Goal: Browse casually: Explore the website without a specific task or goal

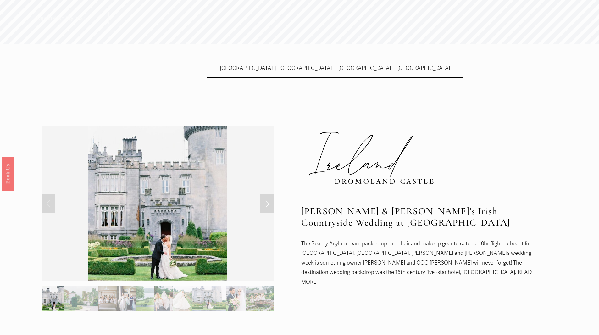
scroll to position [157, 0]
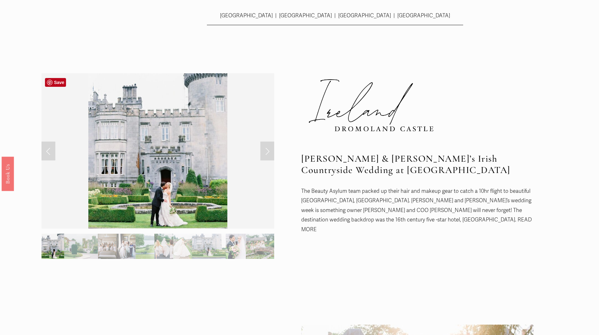
click at [267, 151] on link "Next Slide" at bounding box center [267, 150] width 14 height 19
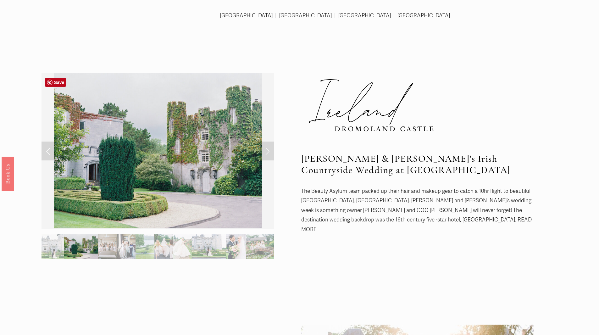
click at [267, 151] on link "Next Slide" at bounding box center [267, 150] width 14 height 19
click at [266, 149] on link "Next Slide" at bounding box center [267, 150] width 14 height 19
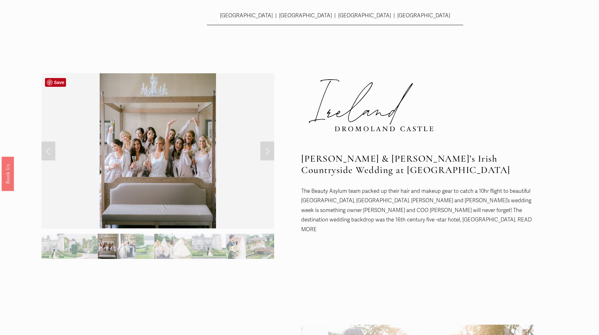
click at [264, 155] on link "Next Slide" at bounding box center [267, 150] width 14 height 19
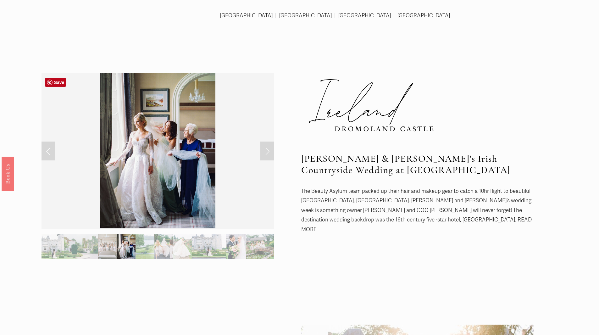
click at [264, 155] on link "Next Slide" at bounding box center [267, 150] width 14 height 19
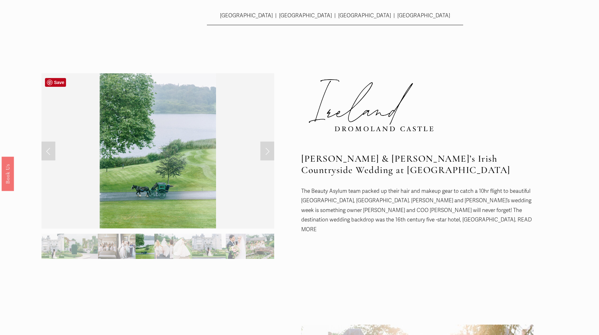
click at [264, 155] on link "Next Slide" at bounding box center [267, 150] width 14 height 19
click at [267, 149] on link "Next Slide" at bounding box center [267, 150] width 14 height 19
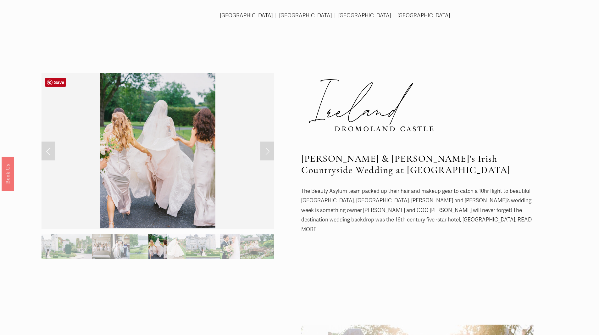
click at [267, 149] on link "Next Slide" at bounding box center [267, 150] width 14 height 19
click at [270, 149] on link "Next Slide" at bounding box center [267, 150] width 14 height 19
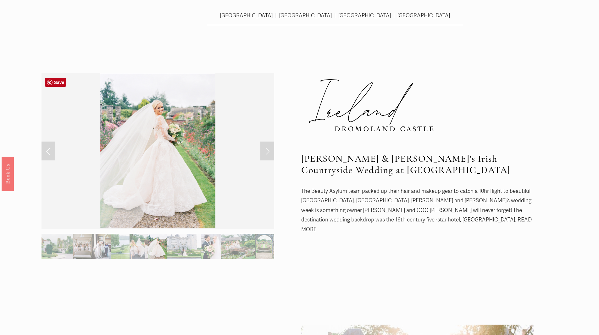
click at [270, 149] on link "Next Slide" at bounding box center [267, 150] width 14 height 19
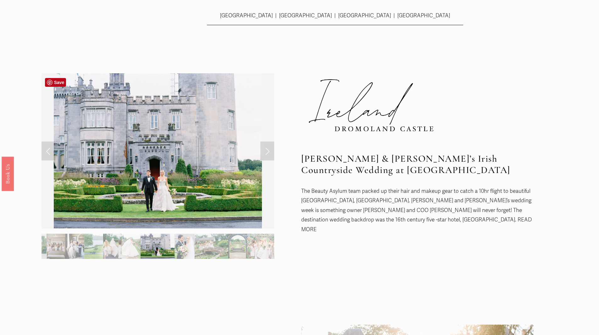
click at [270, 149] on link "Next Slide" at bounding box center [267, 150] width 14 height 19
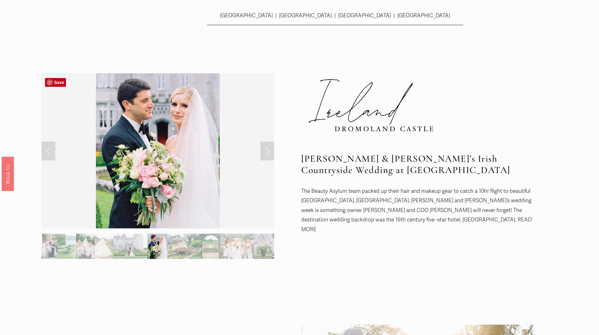
click at [270, 149] on link "Next Slide" at bounding box center [267, 150] width 14 height 19
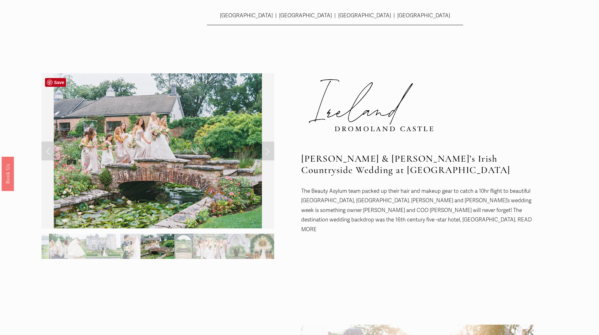
click at [269, 149] on link "Next Slide" at bounding box center [267, 150] width 14 height 19
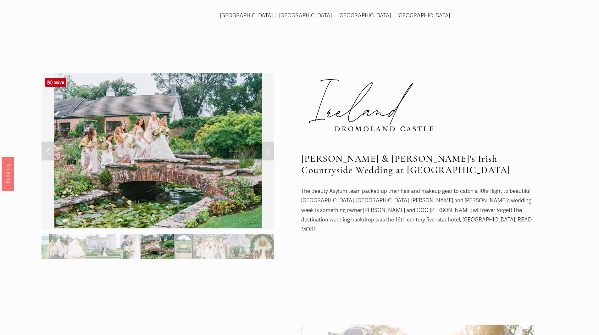
click at [268, 149] on link "Next Slide" at bounding box center [267, 150] width 14 height 19
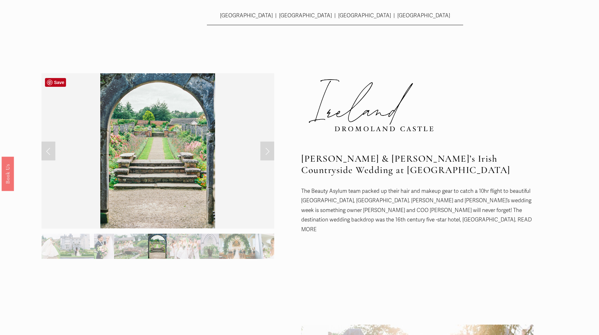
click at [268, 149] on link "Next Slide" at bounding box center [267, 150] width 14 height 19
click at [267, 149] on link "Next Slide" at bounding box center [267, 150] width 14 height 19
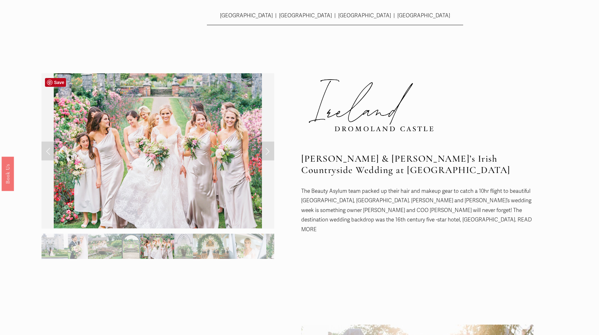
click at [267, 149] on link "Next Slide" at bounding box center [267, 150] width 14 height 19
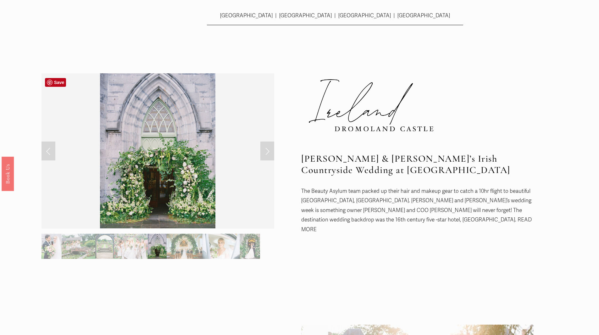
click at [267, 149] on link "Next Slide" at bounding box center [267, 150] width 14 height 19
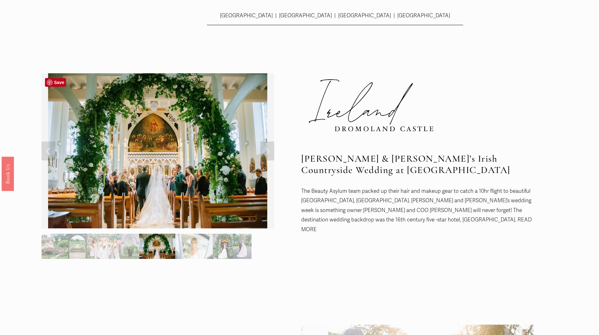
click at [267, 149] on link "Next Slide" at bounding box center [267, 150] width 14 height 19
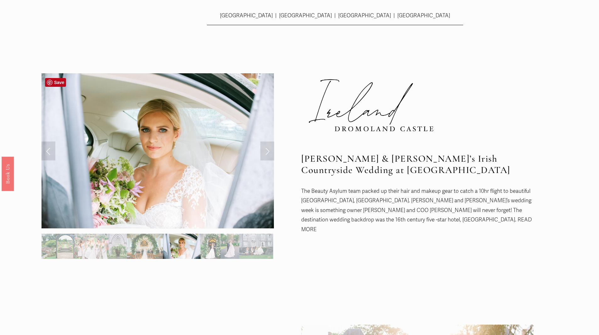
click at [267, 149] on link "Next Slide" at bounding box center [267, 150] width 14 height 19
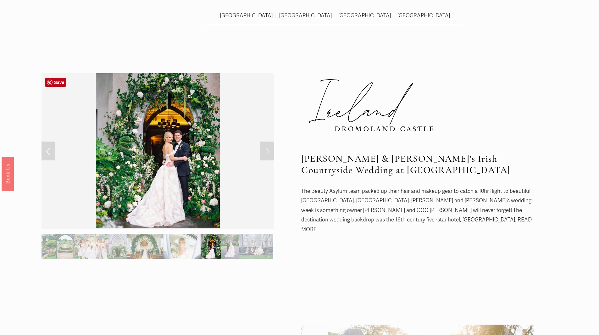
click at [267, 149] on link "Next Slide" at bounding box center [267, 150] width 14 height 19
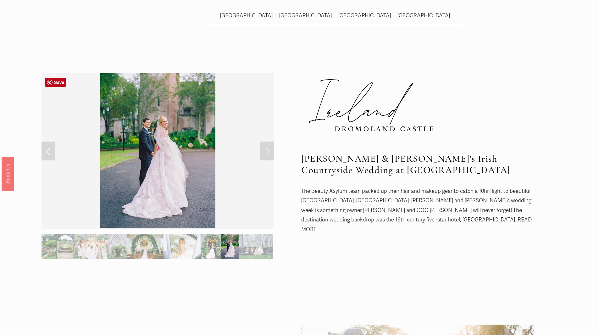
click at [267, 149] on link "Next Slide" at bounding box center [267, 150] width 14 height 19
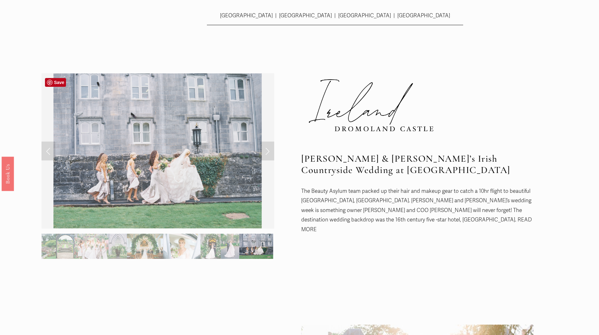
click at [267, 149] on link "Next Slide" at bounding box center [267, 150] width 14 height 19
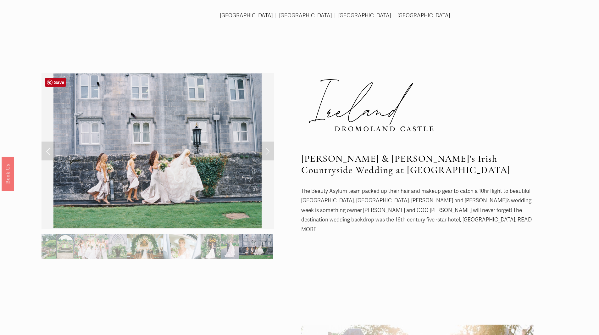
click at [267, 149] on link "Next Slide" at bounding box center [267, 150] width 14 height 19
